Goal: Find specific page/section: Find specific page/section

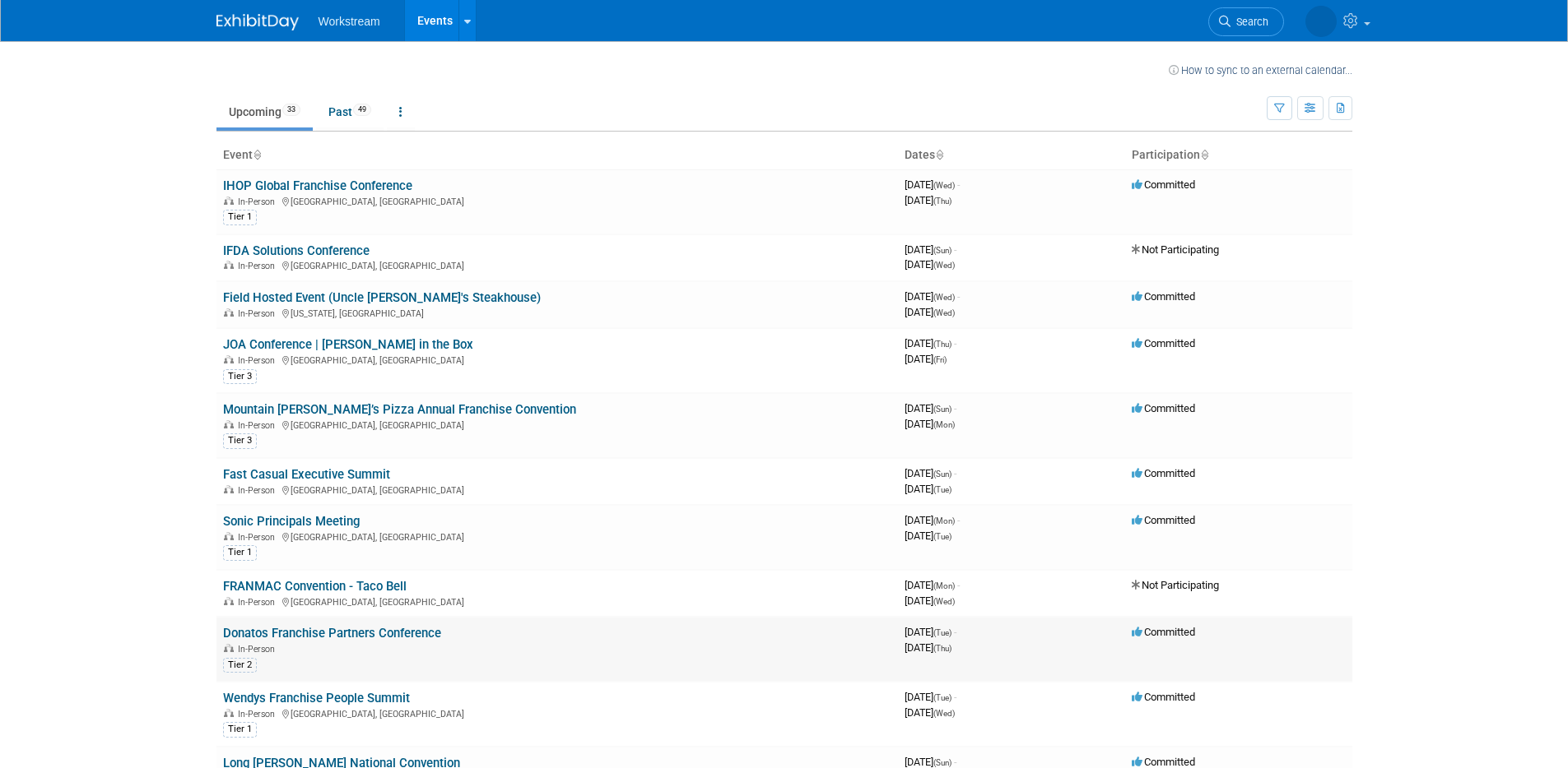
click at [423, 632] on link "Donatos Franchise Partners Conference" at bounding box center [332, 633] width 218 height 14
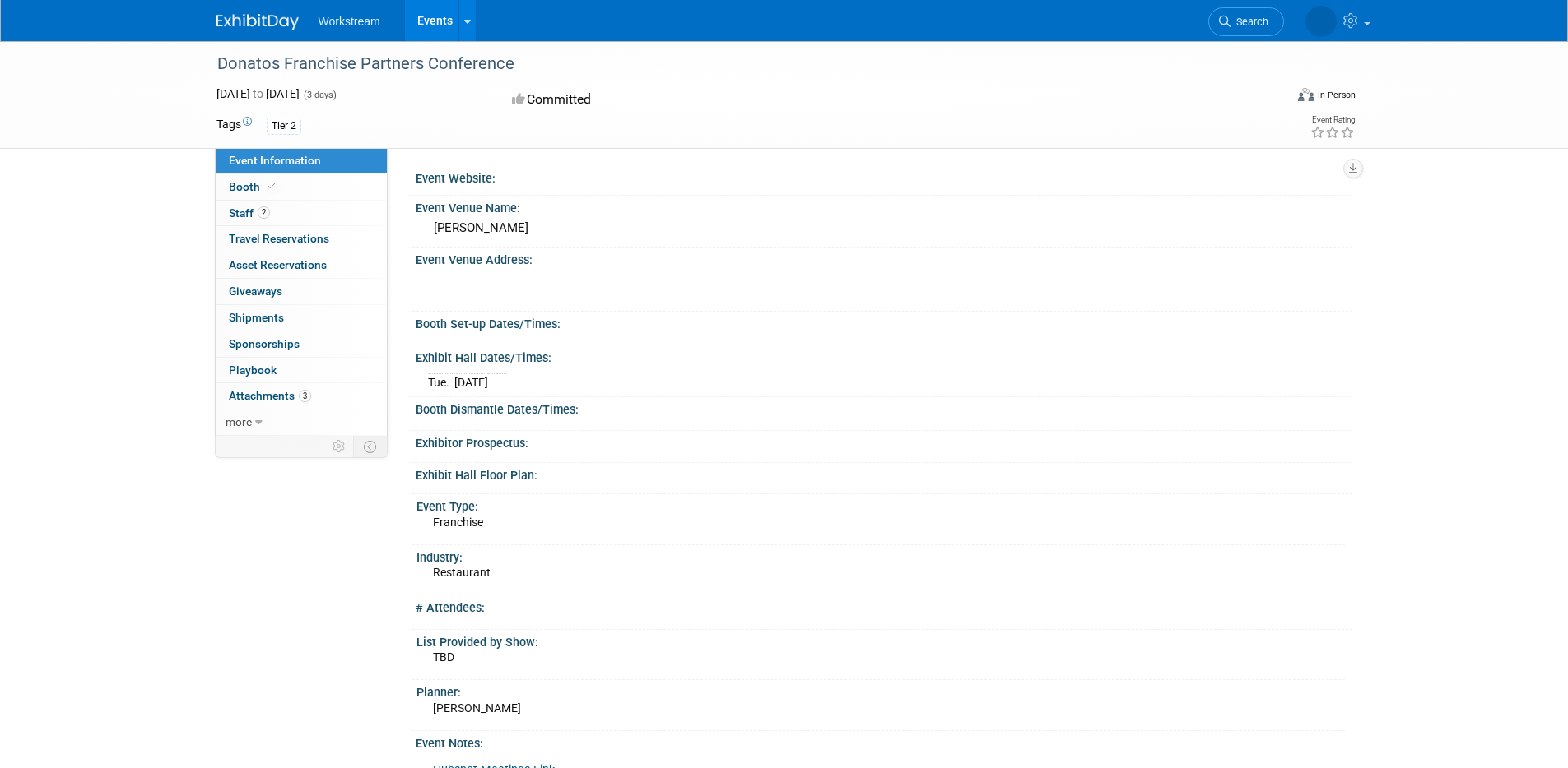
scroll to position [4, 0]
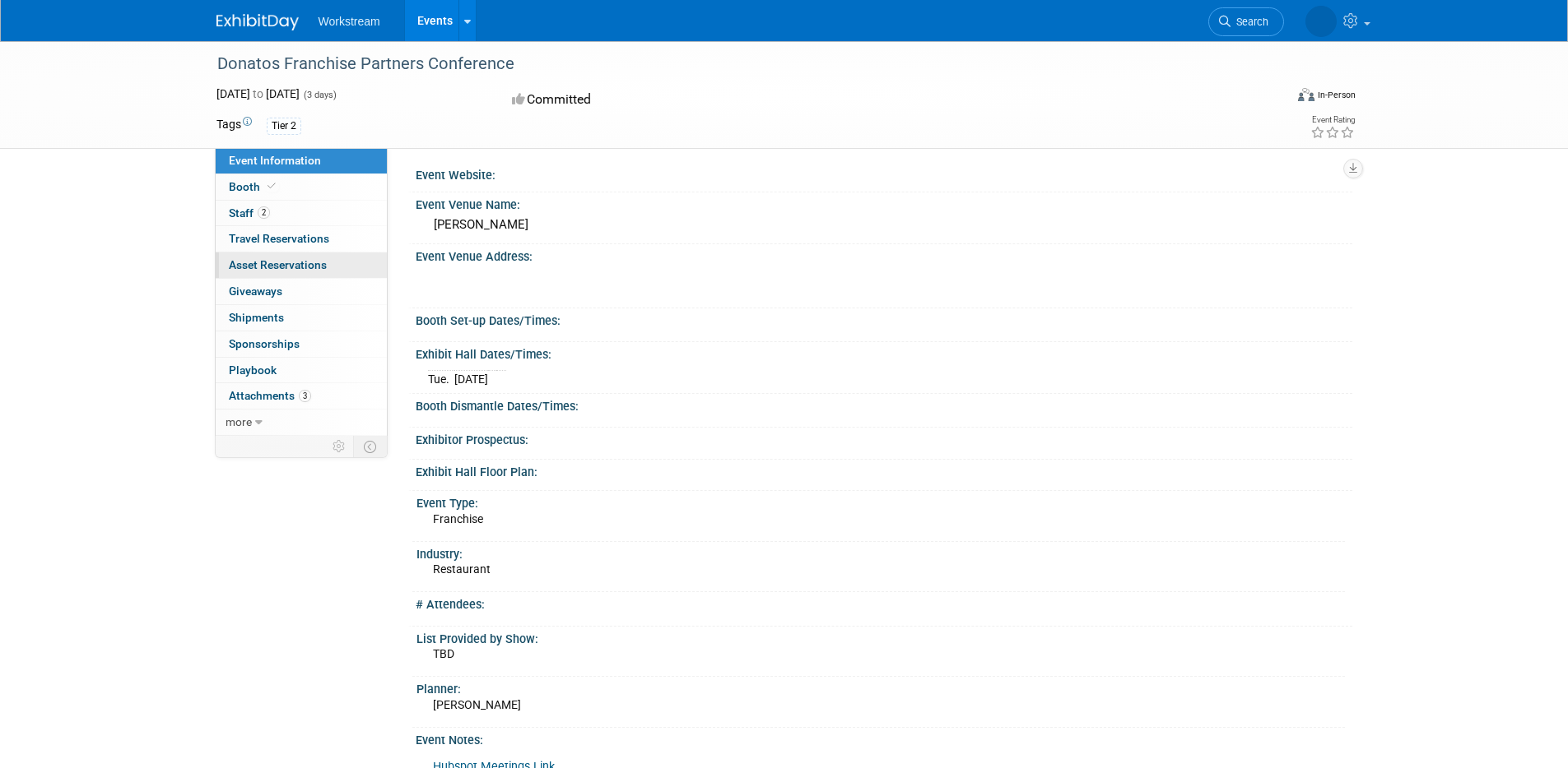
click at [317, 269] on span "Asset Reservations 0" at bounding box center [278, 264] width 98 height 14
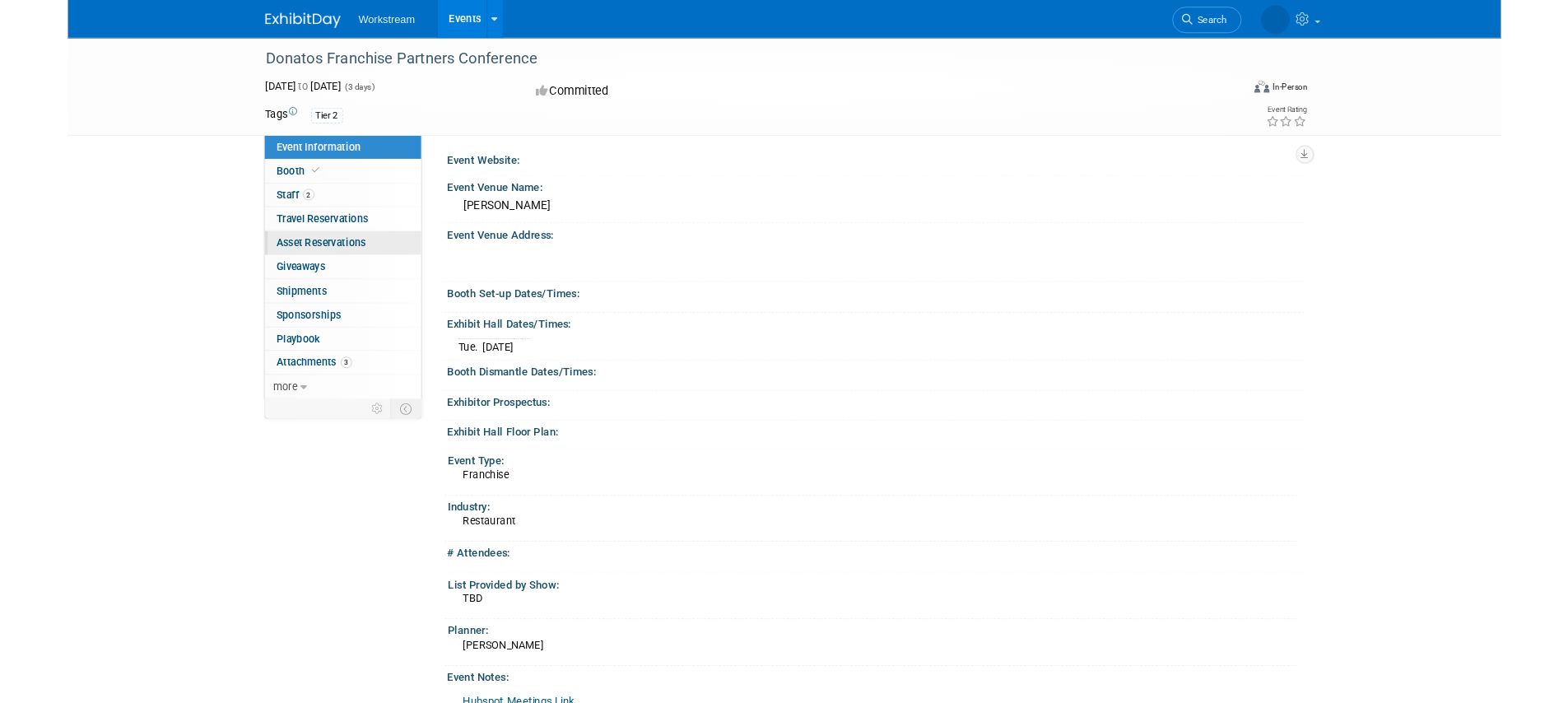
scroll to position [0, 0]
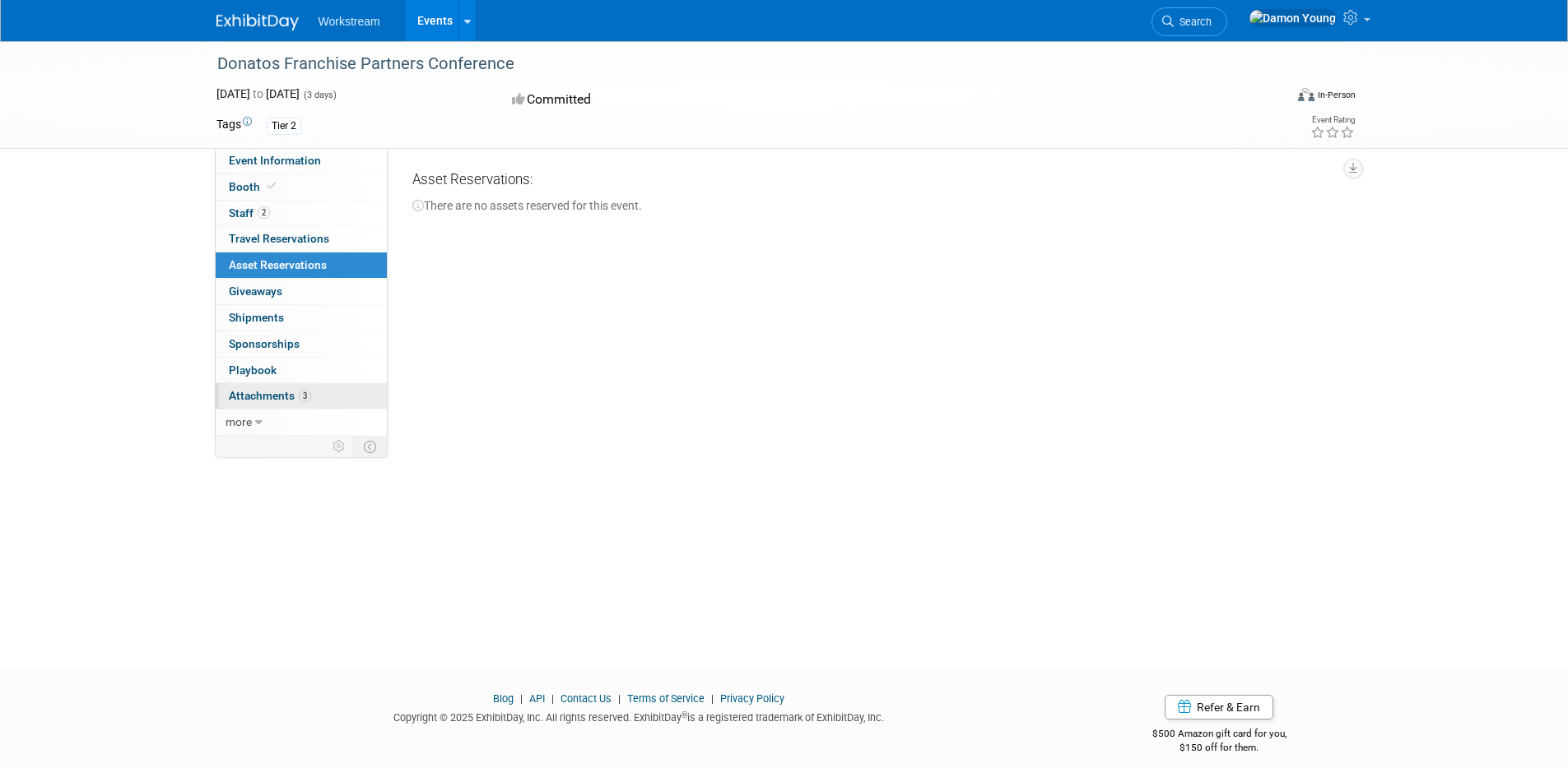
click at [292, 389] on link "3 Attachments 3" at bounding box center [301, 396] width 171 height 25
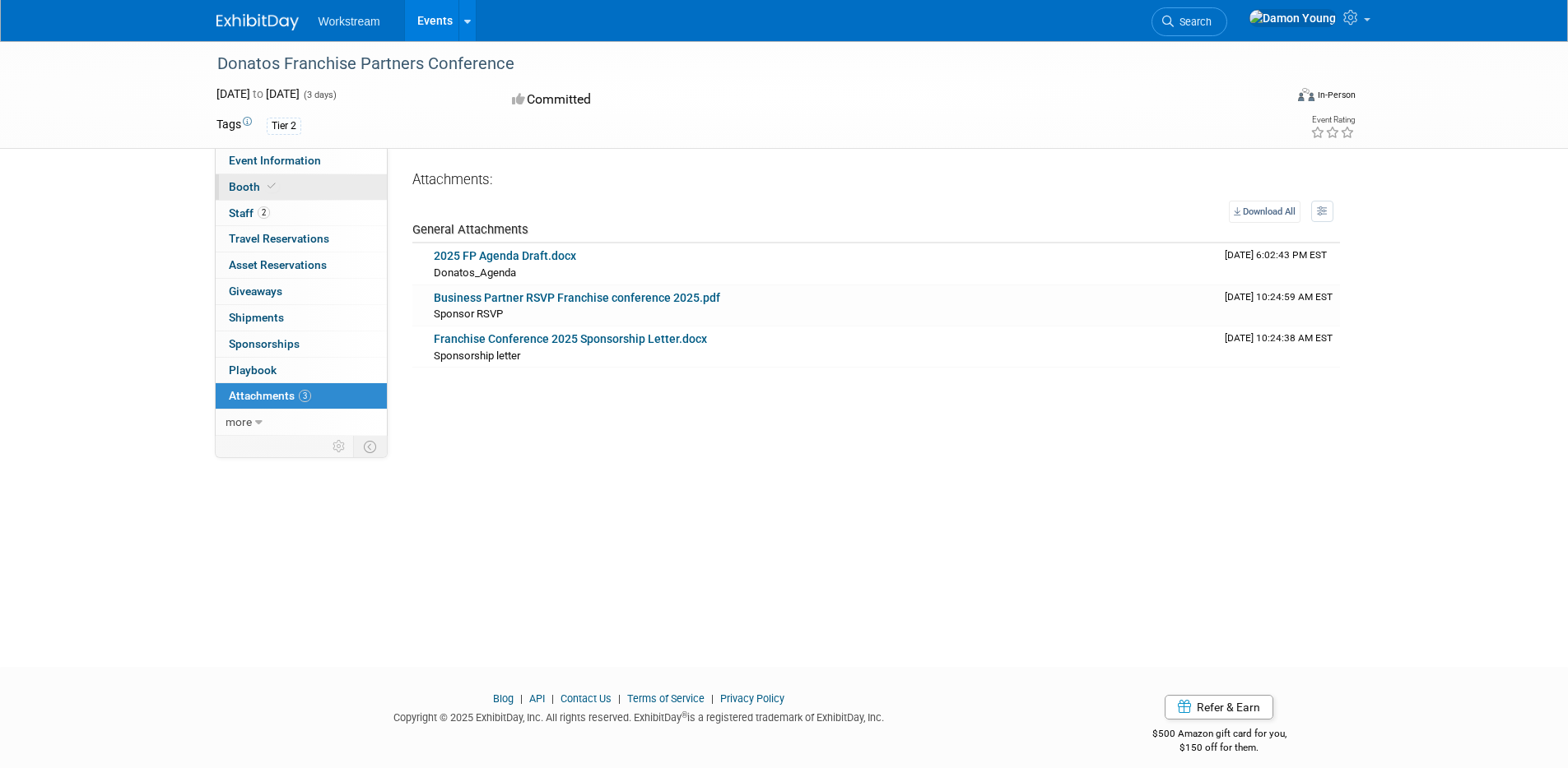
click at [347, 193] on link "Booth" at bounding box center [301, 187] width 171 height 25
